Goal: Information Seeking & Learning: Learn about a topic

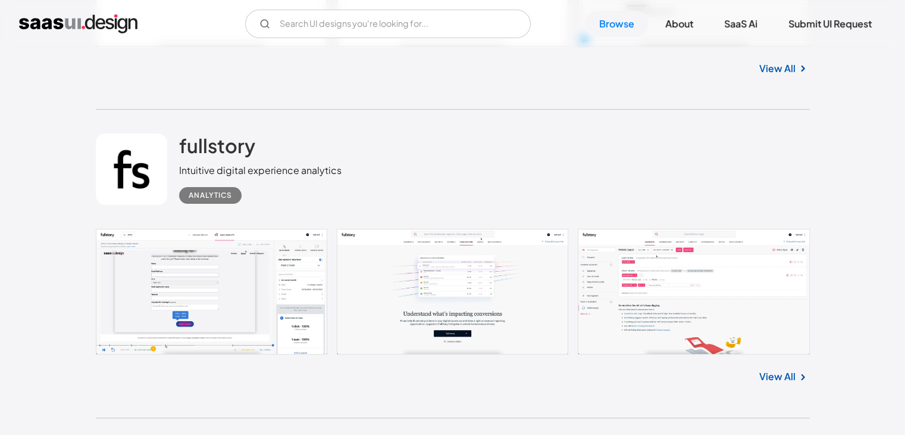
scroll to position [9168, 0]
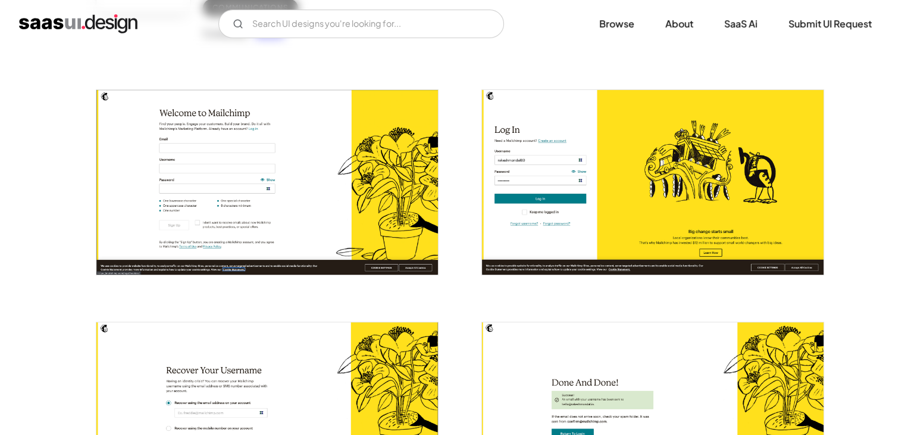
scroll to position [238, 0]
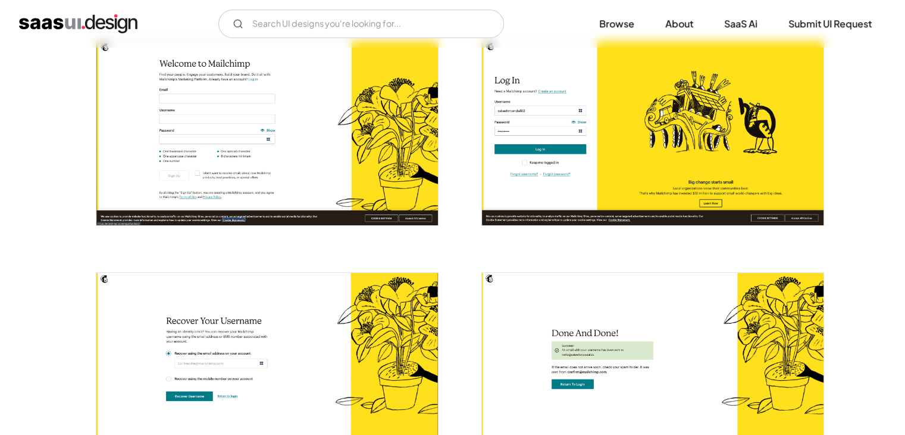
click at [550, 146] on img "open lightbox" at bounding box center [653, 132] width 342 height 184
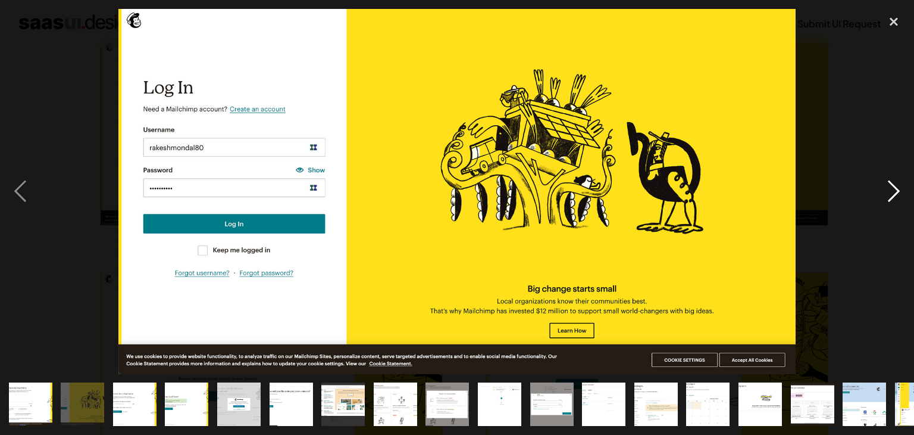
click at [887, 189] on div "next image" at bounding box center [894, 191] width 40 height 365
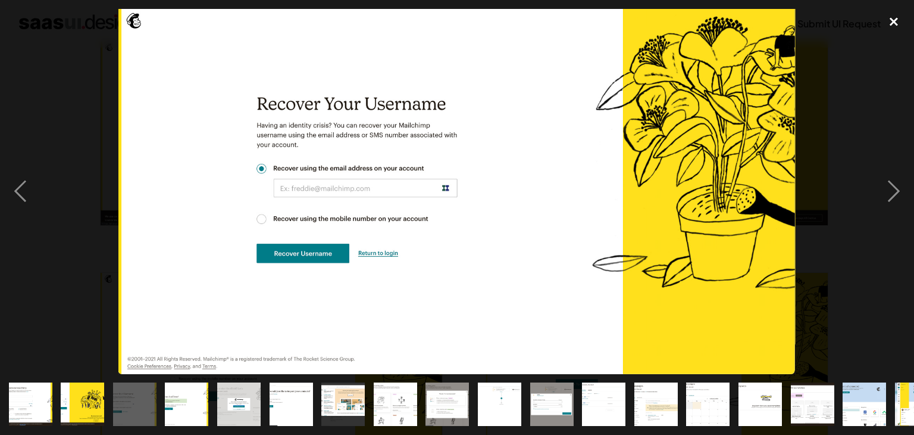
click at [895, 21] on div "close lightbox" at bounding box center [894, 22] width 40 height 26
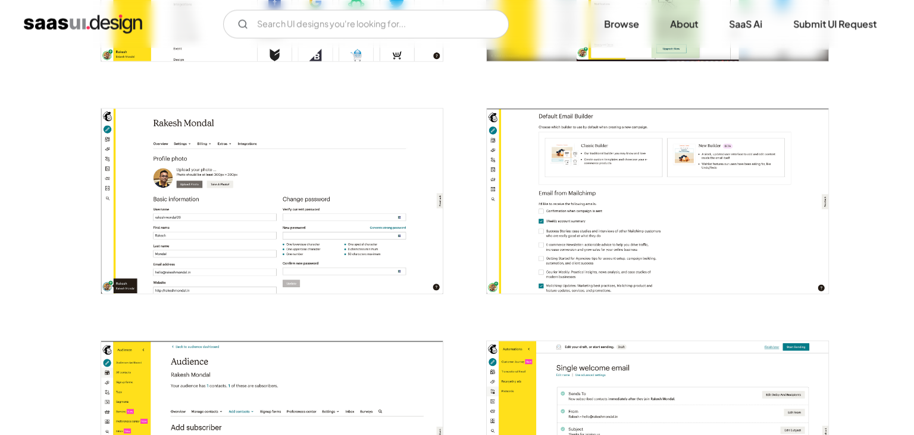
scroll to position [2262, 0]
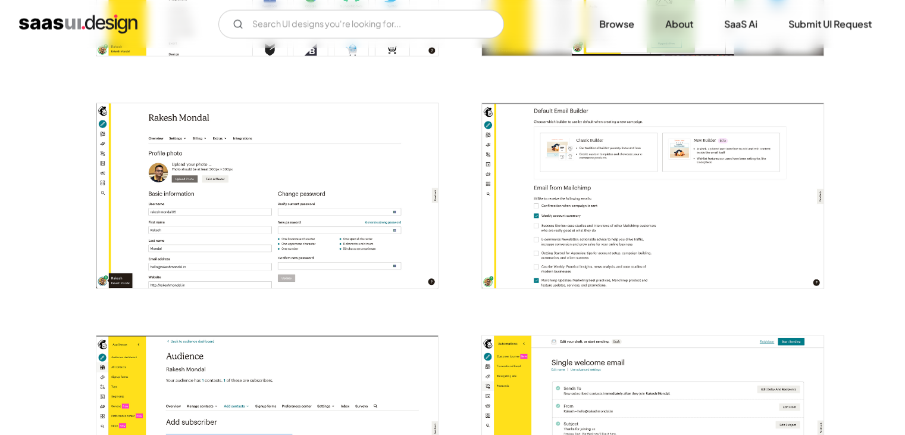
click at [289, 220] on img "open lightbox" at bounding box center [267, 195] width 342 height 184
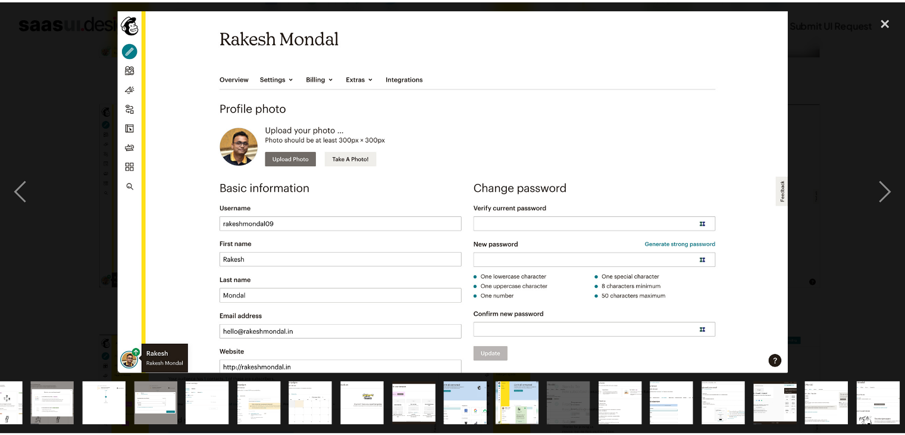
scroll to position [0, 396]
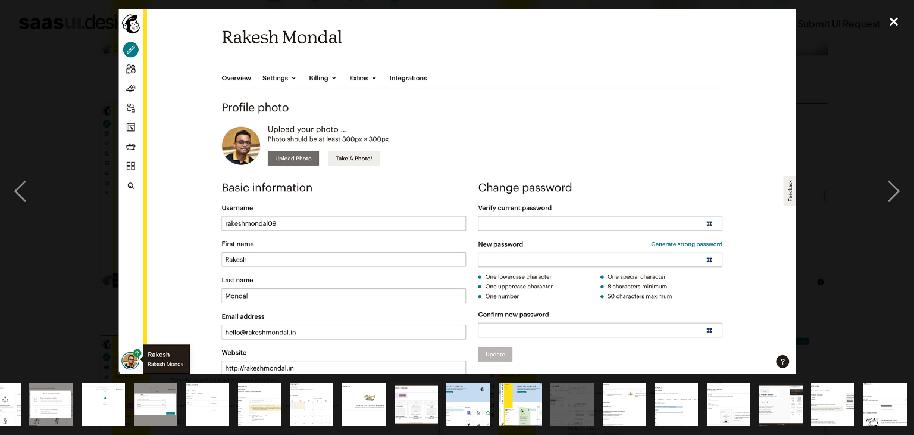
click at [885, 13] on div "close lightbox" at bounding box center [894, 22] width 40 height 26
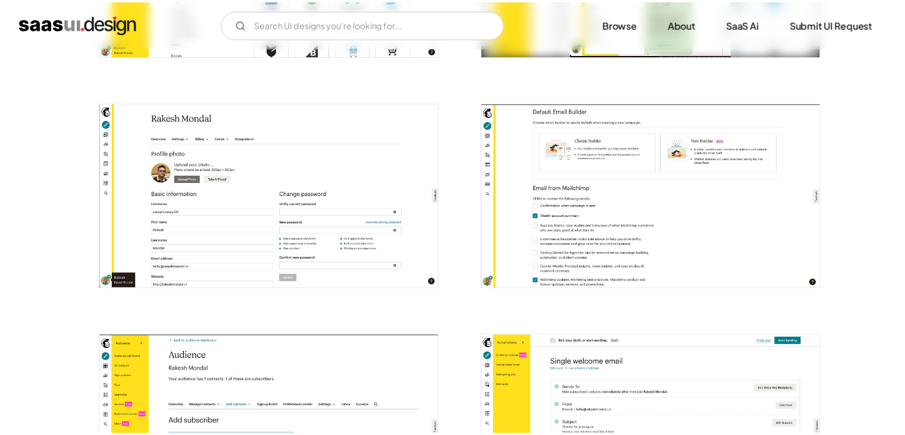
scroll to position [0, 0]
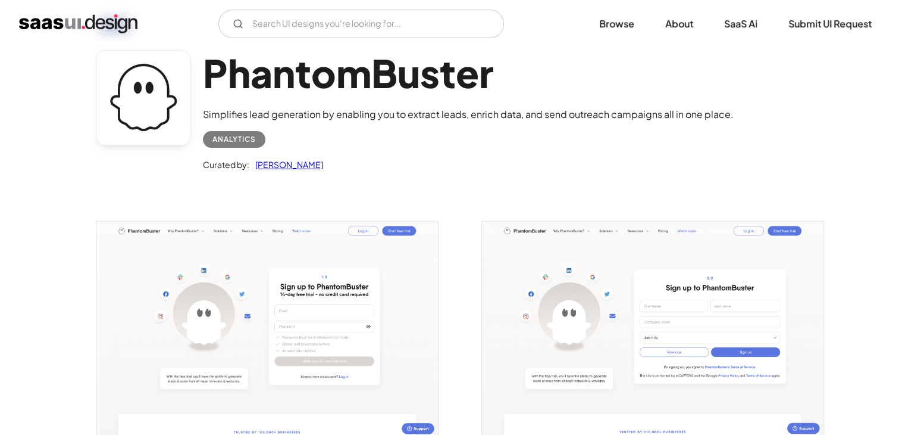
scroll to position [179, 0]
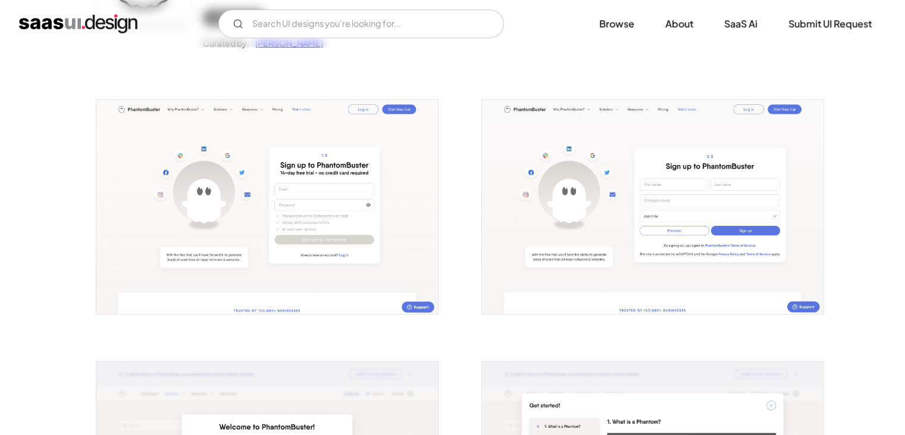
click at [338, 211] on img "open lightbox" at bounding box center [267, 207] width 342 height 214
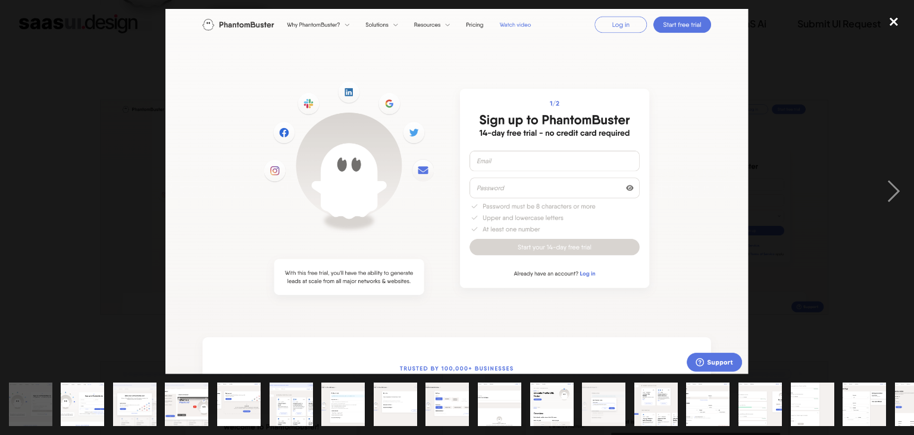
click at [894, 18] on div "close lightbox" at bounding box center [894, 22] width 40 height 26
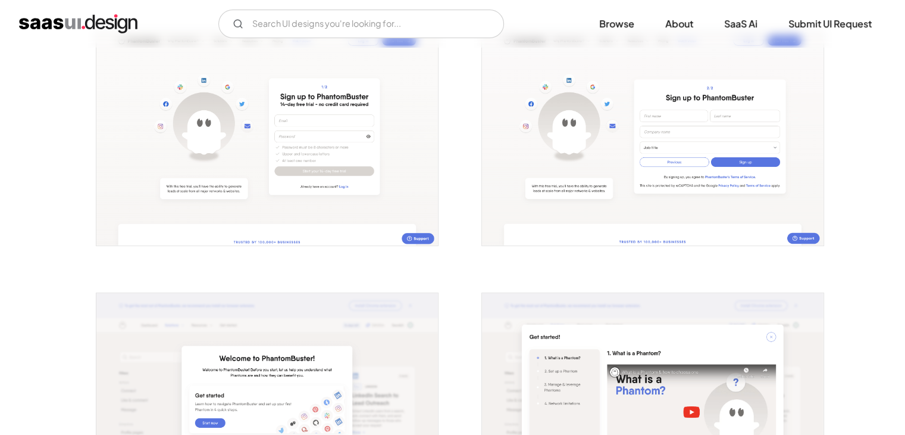
scroll to position [238, 0]
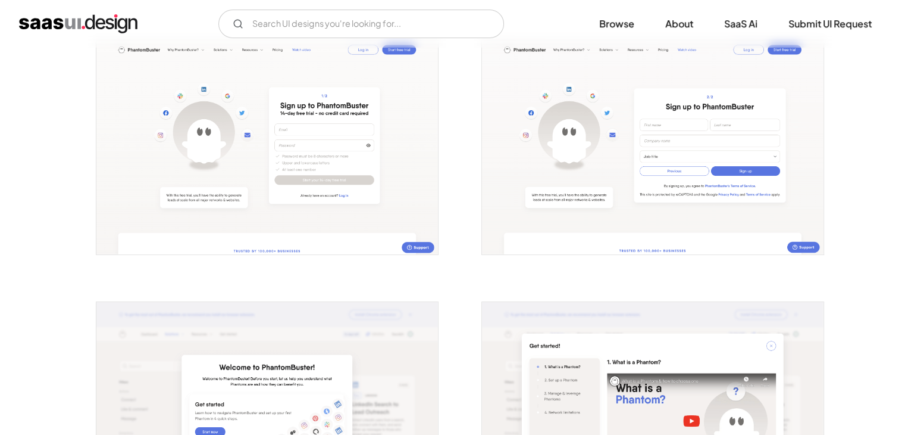
click at [695, 183] on img "open lightbox" at bounding box center [653, 147] width 342 height 214
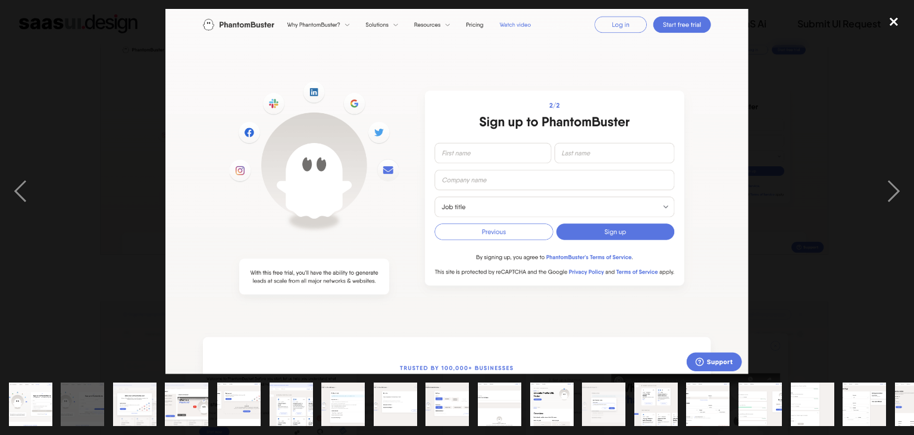
click at [898, 21] on div "close lightbox" at bounding box center [894, 22] width 40 height 26
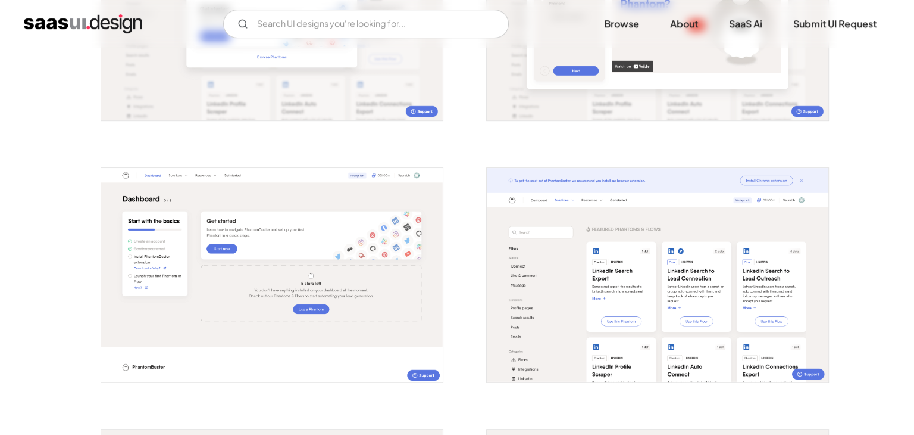
scroll to position [655, 0]
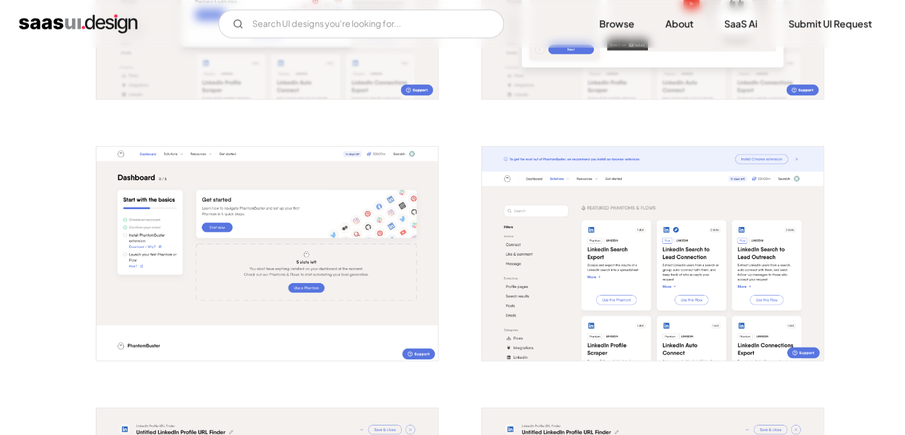
click at [332, 211] on img "open lightbox" at bounding box center [267, 253] width 342 height 214
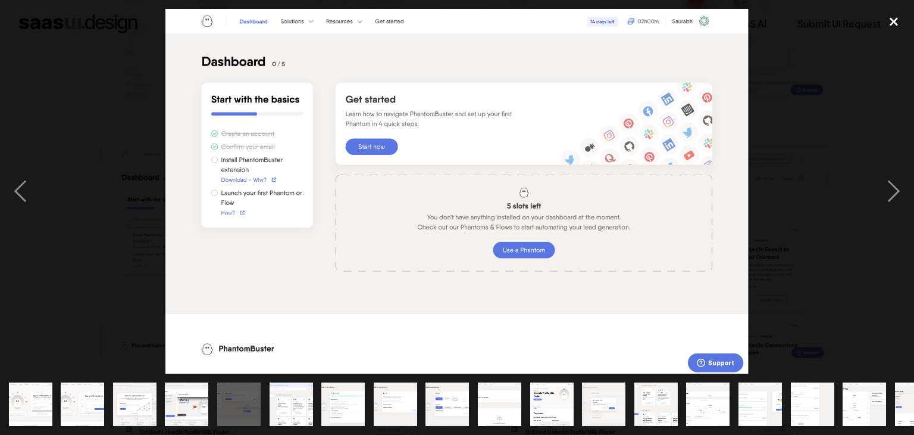
click at [894, 18] on div "close lightbox" at bounding box center [894, 22] width 40 height 26
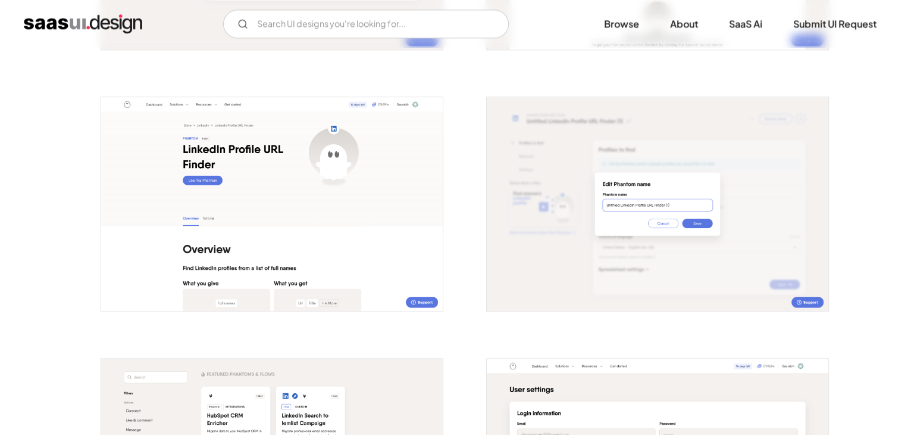
scroll to position [1786, 0]
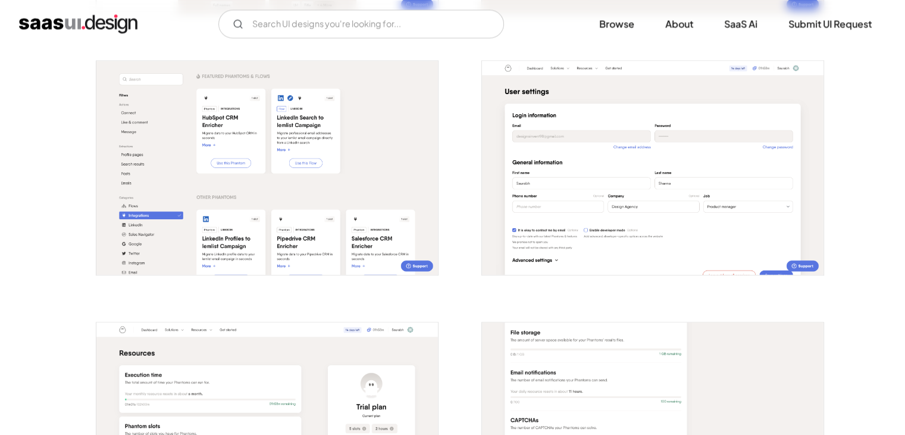
click at [157, 195] on img "open lightbox" at bounding box center [267, 168] width 342 height 214
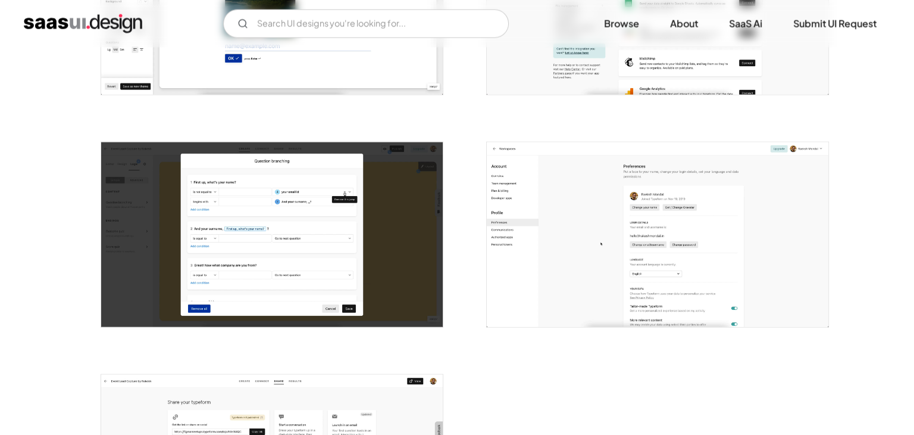
scroll to position [2738, 0]
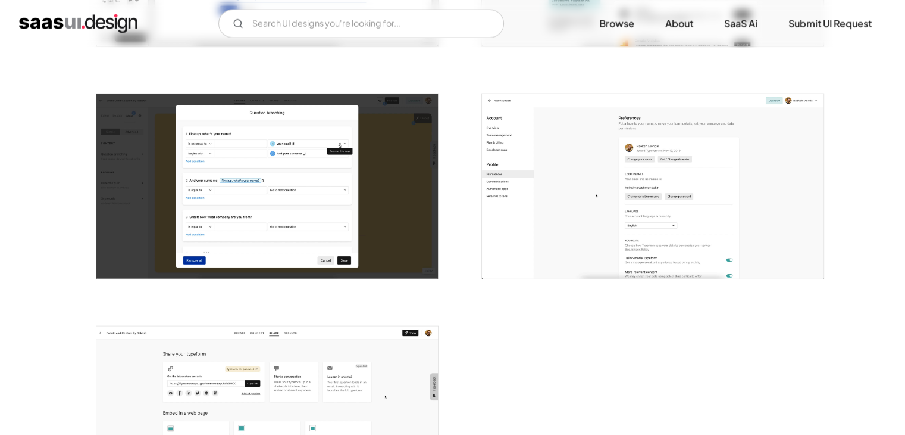
click at [556, 186] on img "open lightbox" at bounding box center [653, 186] width 342 height 185
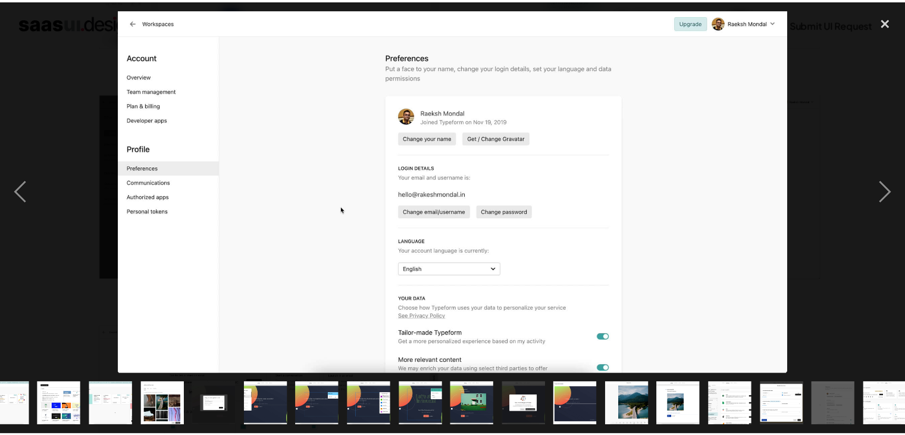
scroll to position [0, 396]
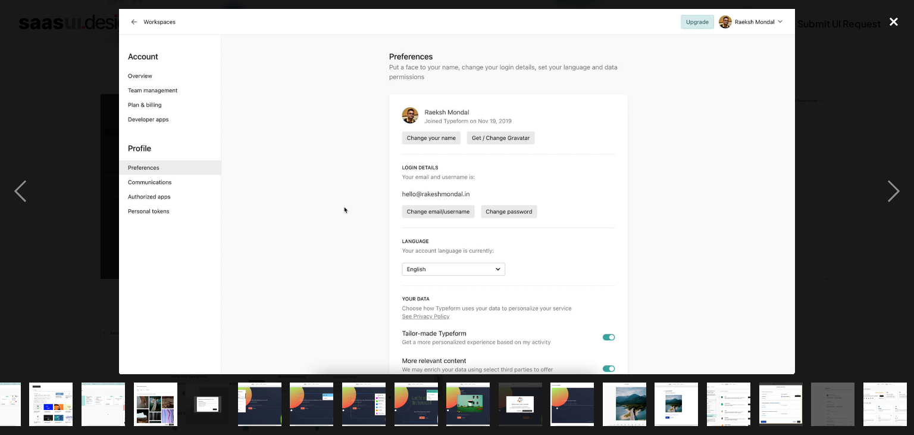
click at [896, 20] on div "close lightbox" at bounding box center [894, 22] width 40 height 26
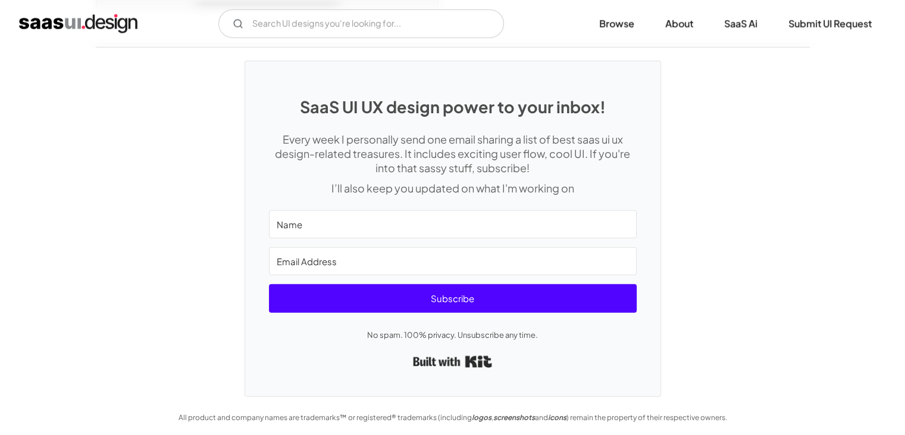
scroll to position [3244, 0]
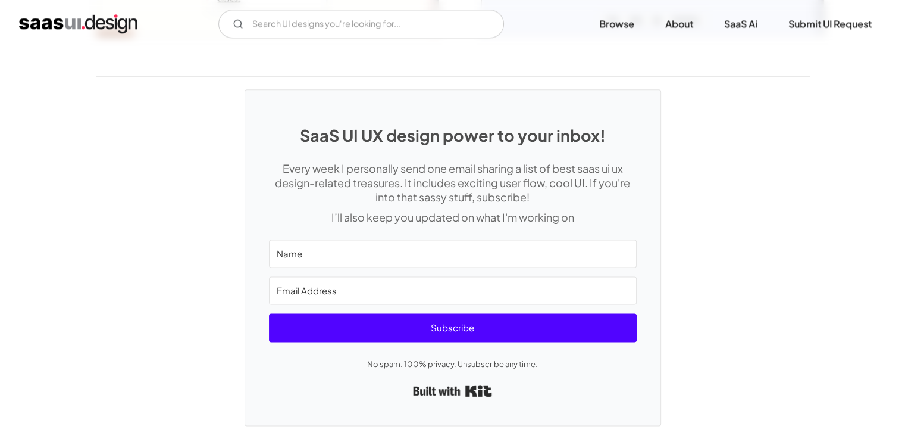
scroll to position [1636, 0]
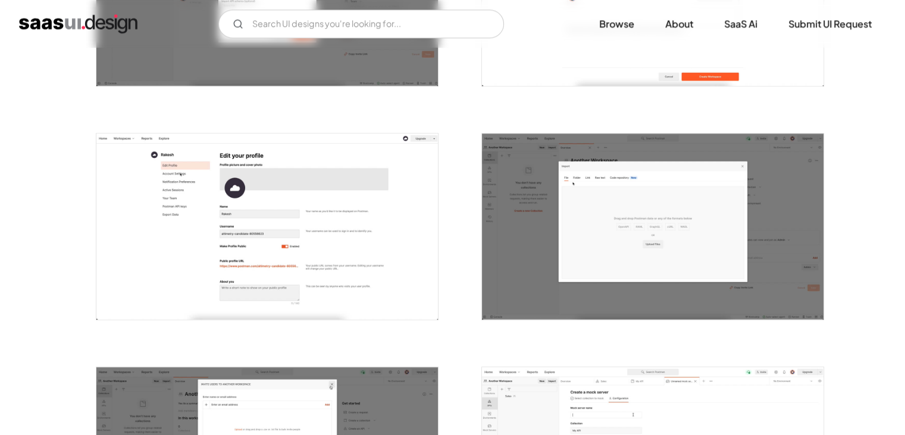
scroll to position [1667, 0]
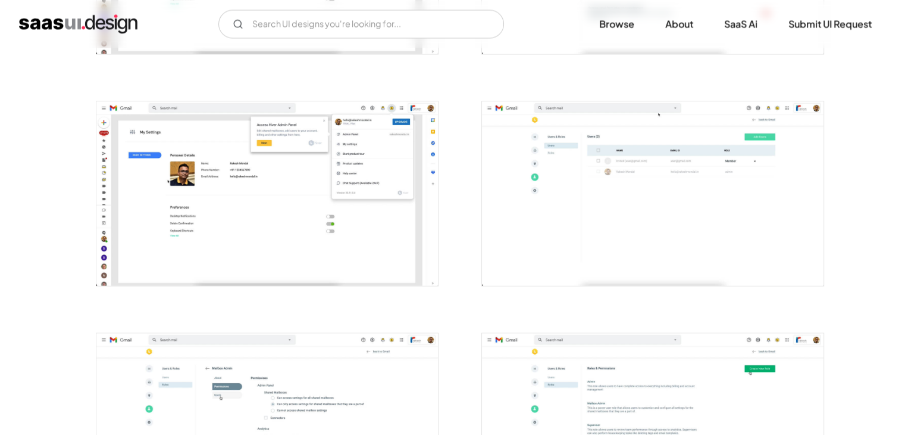
scroll to position [2262, 0]
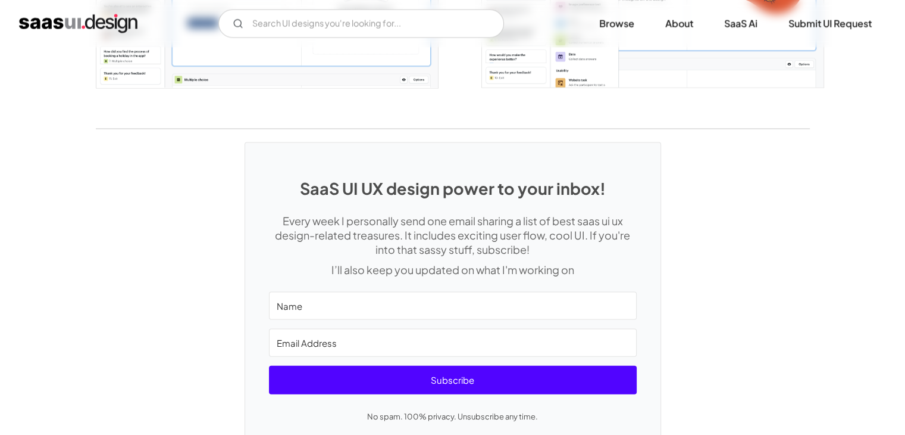
scroll to position [2500, 0]
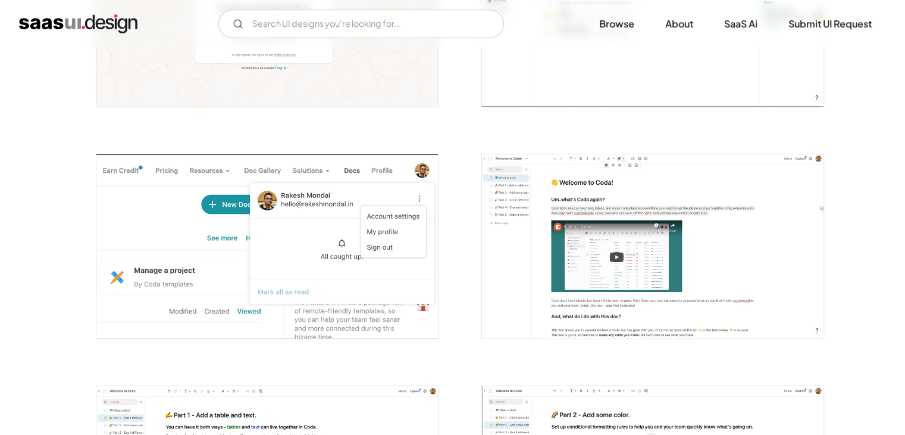
scroll to position [357, 0]
